Goal: Information Seeking & Learning: Learn about a topic

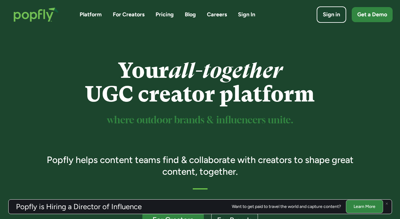
click at [192, 14] on link "Blog" at bounding box center [190, 15] width 11 height 8
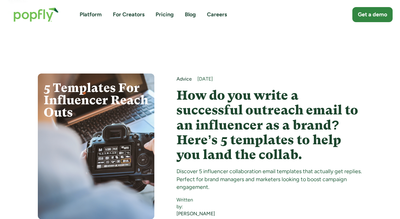
scroll to position [176, 0]
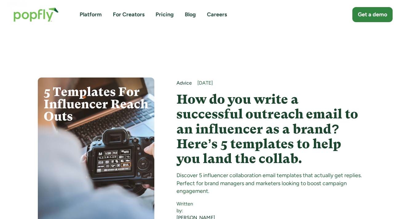
click at [186, 92] on h4 "How do you write a successful outreach email to an influencer as a brand? Here’…" at bounding box center [269, 129] width 186 height 74
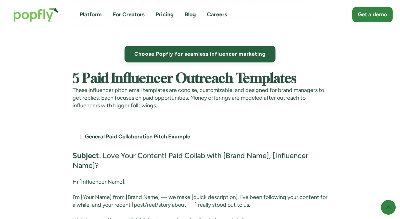
scroll to position [1529, 0]
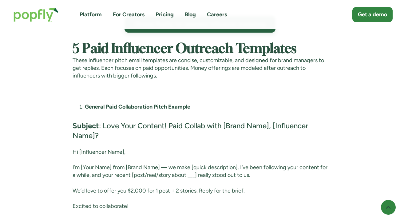
scroll to position [1560, 0]
